Goal: Information Seeking & Learning: Learn about a topic

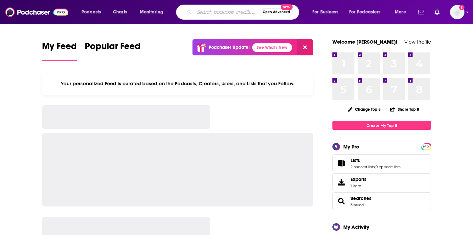
click at [208, 11] on input "Search podcasts, credits, & more..." at bounding box center [227, 12] width 66 height 11
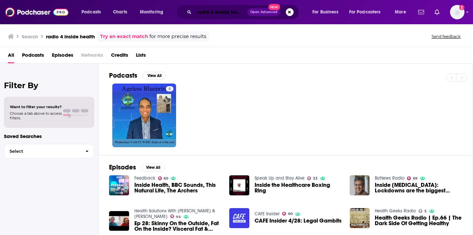
click at [212, 11] on input "radio 4 inside health" at bounding box center [220, 12] width 53 height 11
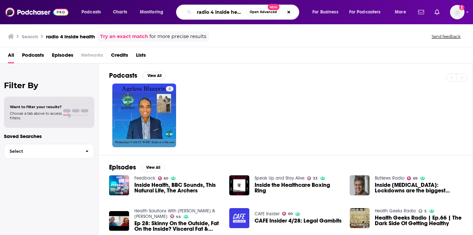
drag, startPoint x: 214, startPoint y: 12, endPoint x: 176, endPoint y: 12, distance: 38.8
click at [176, 12] on div "Podcasts Charts Monitoring radio 4 inside health Open Advanced New For Business…" at bounding box center [244, 12] width 335 height 15
type input "inside health"
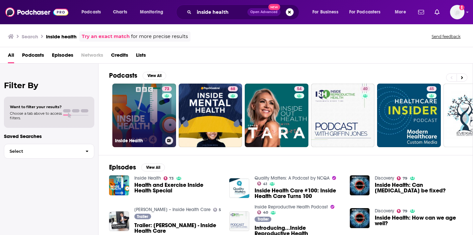
click at [132, 124] on link "73 Inside Health" at bounding box center [144, 116] width 64 height 64
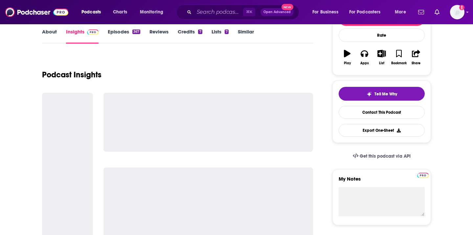
scroll to position [115, 0]
